Goal: Navigation & Orientation: Go to known website

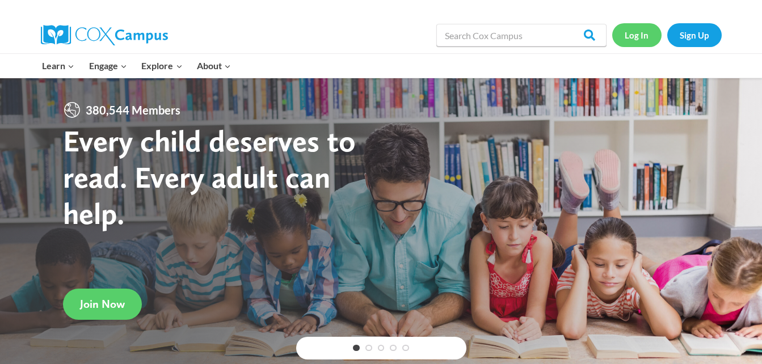
click at [637, 30] on link "Log In" at bounding box center [636, 34] width 49 height 23
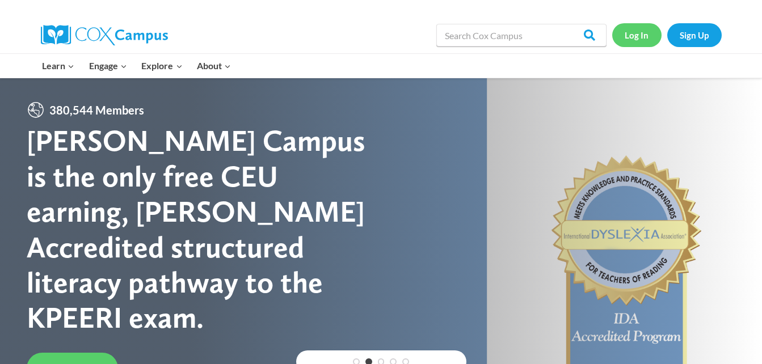
click at [636, 29] on link "Log In" at bounding box center [636, 34] width 49 height 23
